Goal: Information Seeking & Learning: Learn about a topic

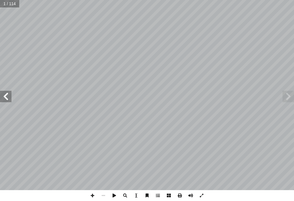
click at [7, 96] on span at bounding box center [5, 96] width 11 height 11
click at [8, 96] on span at bounding box center [5, 96] width 11 height 11
drag, startPoint x: 8, startPoint y: 96, endPoint x: 9, endPoint y: 93, distance: 3.6
click at [9, 93] on span at bounding box center [5, 96] width 11 height 11
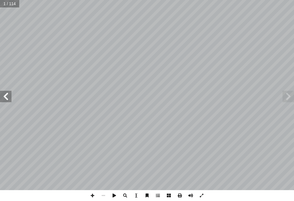
click at [9, 93] on span at bounding box center [5, 96] width 11 height 11
click at [4, 99] on span at bounding box center [5, 96] width 11 height 11
click at [10, 97] on span at bounding box center [5, 96] width 11 height 11
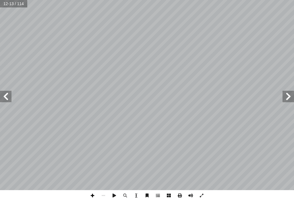
click at [91, 196] on span at bounding box center [92, 195] width 11 height 11
click at [186, 195] on div "6 ِ ن ْ ي َ م َ ر َ الح ِ ي ْ ح َ و ْ ن ِ م ر ْ ص ِ م – م � م َ فى ح َ ط ْ ص ُ …" at bounding box center [147, 100] width 294 height 201
click at [91, 195] on span at bounding box center [92, 195] width 11 height 11
click at [266, 199] on div "6 ِ ن ْ ي َ م َ ر َ الح ِ ي ْ ح َ و ْ ن ِ م ر ْ ص ِ م – م � م َ فى ح َ ط ْ ص ُ …" at bounding box center [147, 100] width 294 height 201
